Goal: Find specific page/section: Find specific page/section

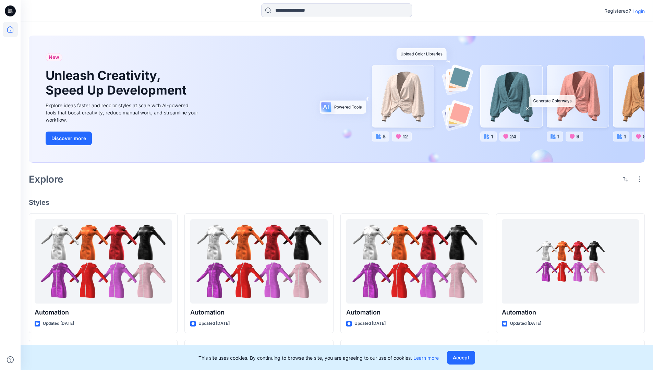
click at [637, 11] on p "Login" at bounding box center [639, 11] width 12 height 7
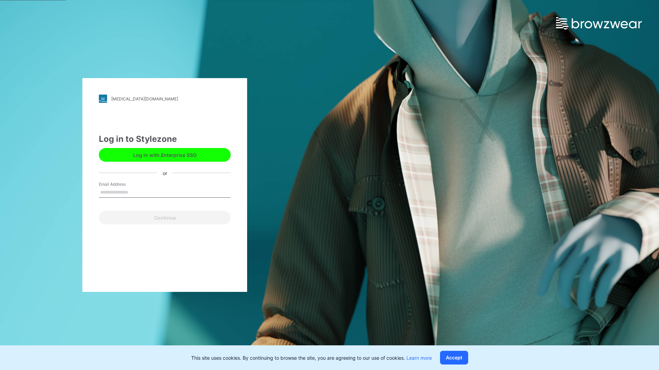
click at [135, 192] on input "Email Address" at bounding box center [165, 193] width 132 height 10
type input "**********"
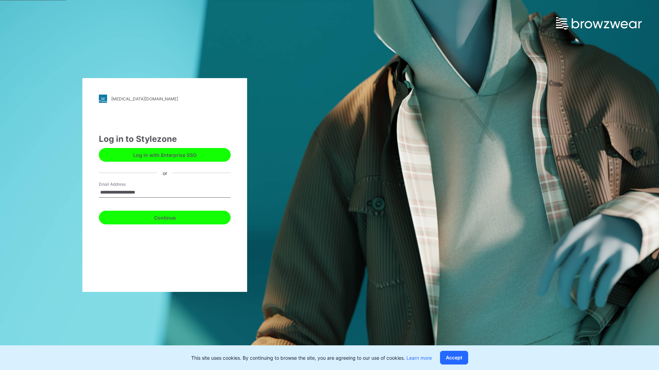
click at [172, 217] on button "Continue" at bounding box center [165, 218] width 132 height 14
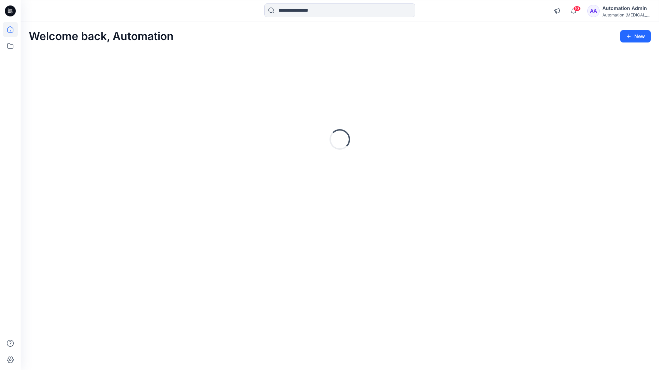
click at [13, 29] on icon at bounding box center [10, 29] width 6 height 6
click at [10, 47] on icon at bounding box center [10, 45] width 15 height 15
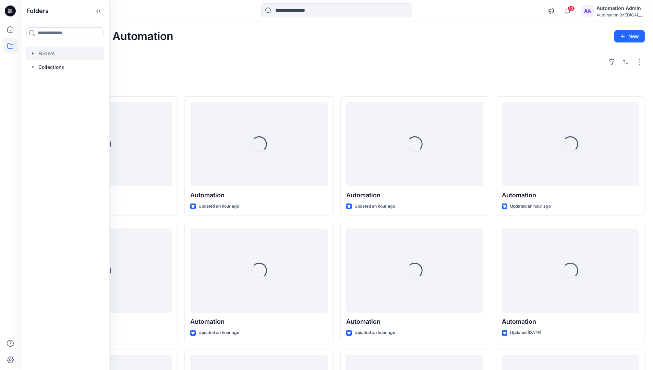
click at [46, 53] on div at bounding box center [65, 54] width 78 height 14
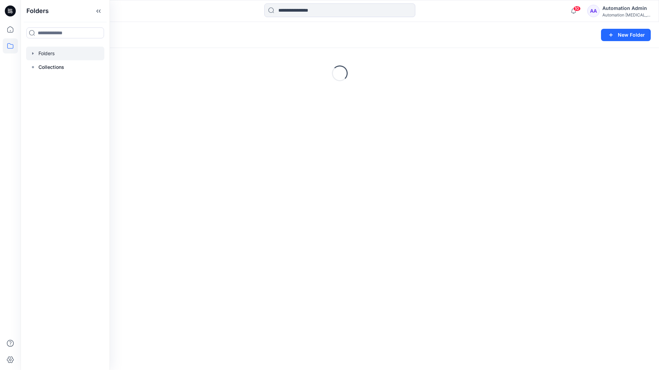
click at [339, 263] on div "Folders New Folder Loading..." at bounding box center [340, 196] width 638 height 348
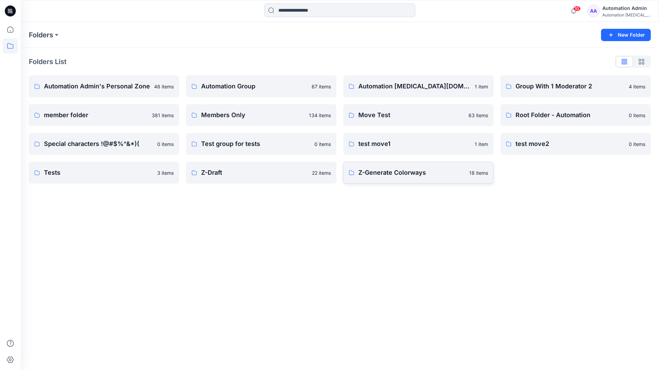
click at [391, 176] on p "Z-Generate Colorways" at bounding box center [411, 173] width 107 height 10
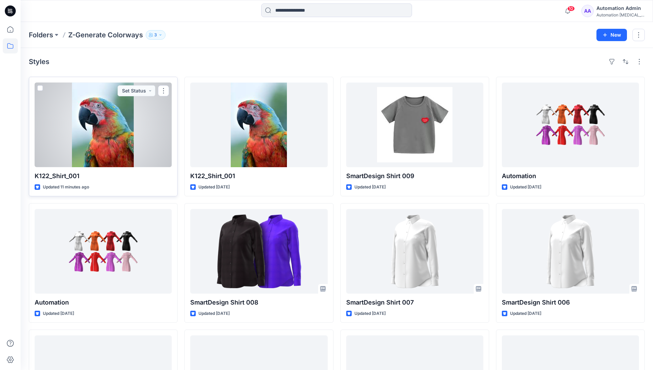
click at [40, 89] on span at bounding box center [39, 87] width 5 height 5
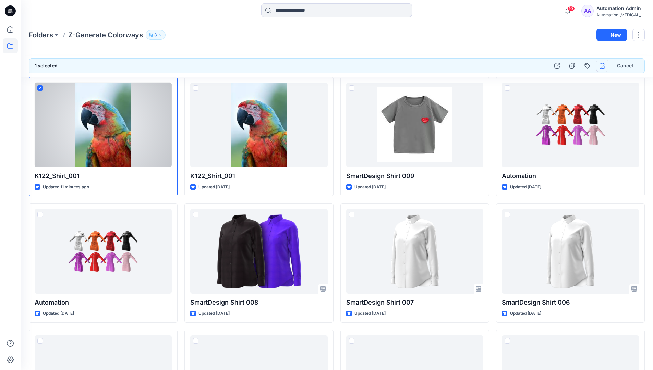
click at [602, 67] on icon "button" at bounding box center [602, 65] width 5 height 5
